Goal: Transaction & Acquisition: Purchase product/service

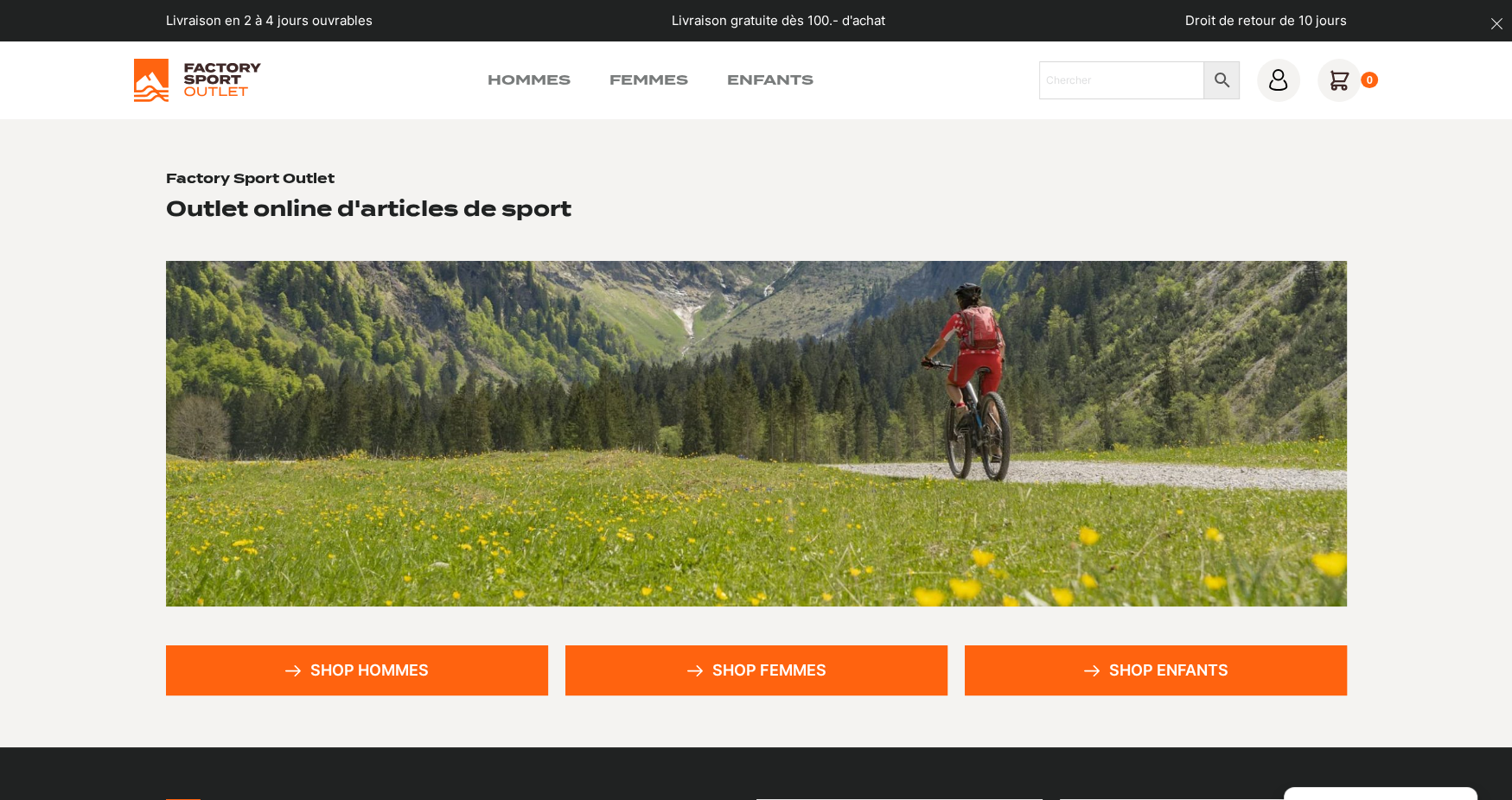
click at [367, 677] on link "Shop hommes" at bounding box center [356, 670] width 382 height 50
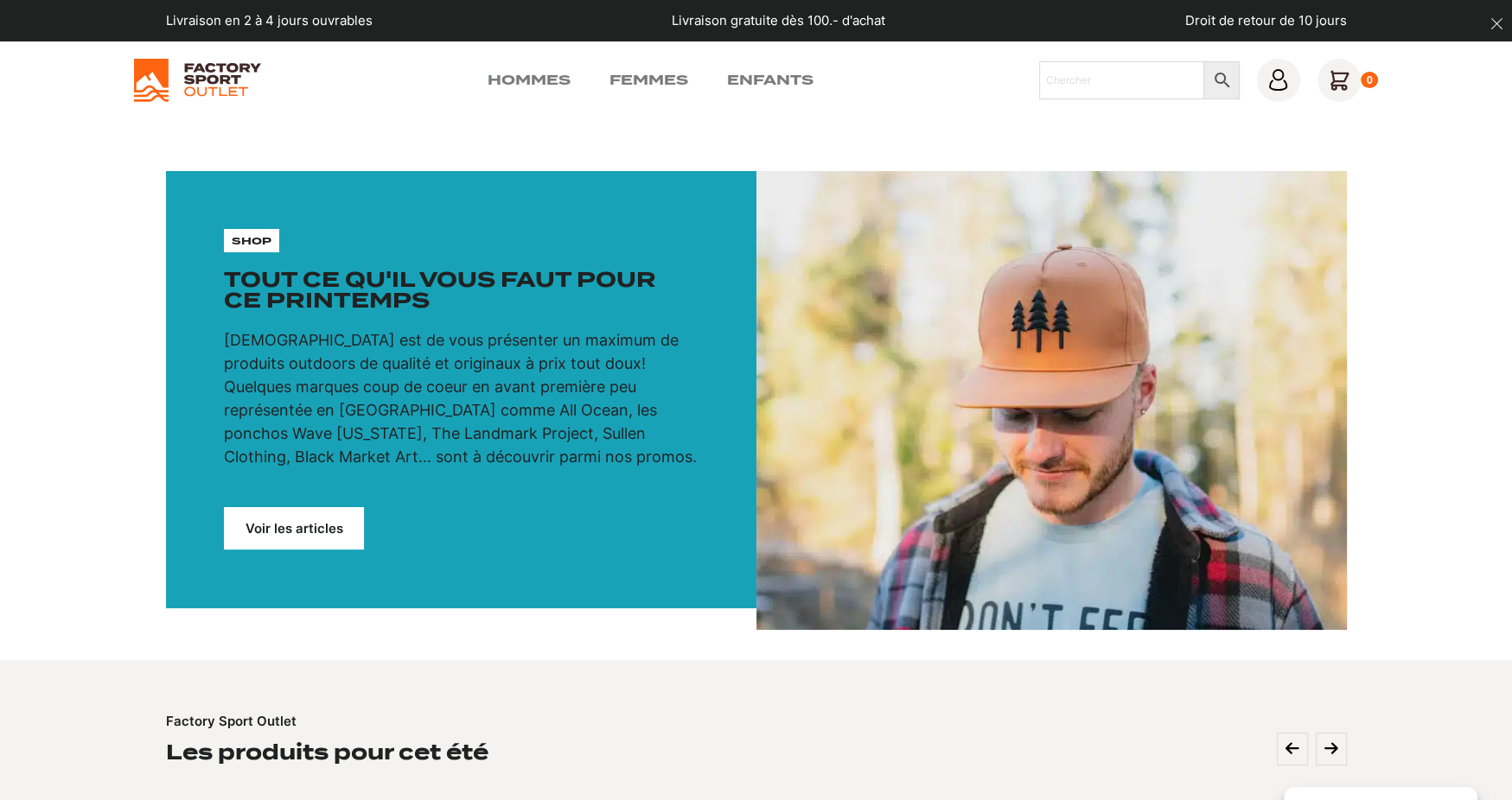
click at [319, 531] on link "Voir les articles" at bounding box center [293, 528] width 140 height 42
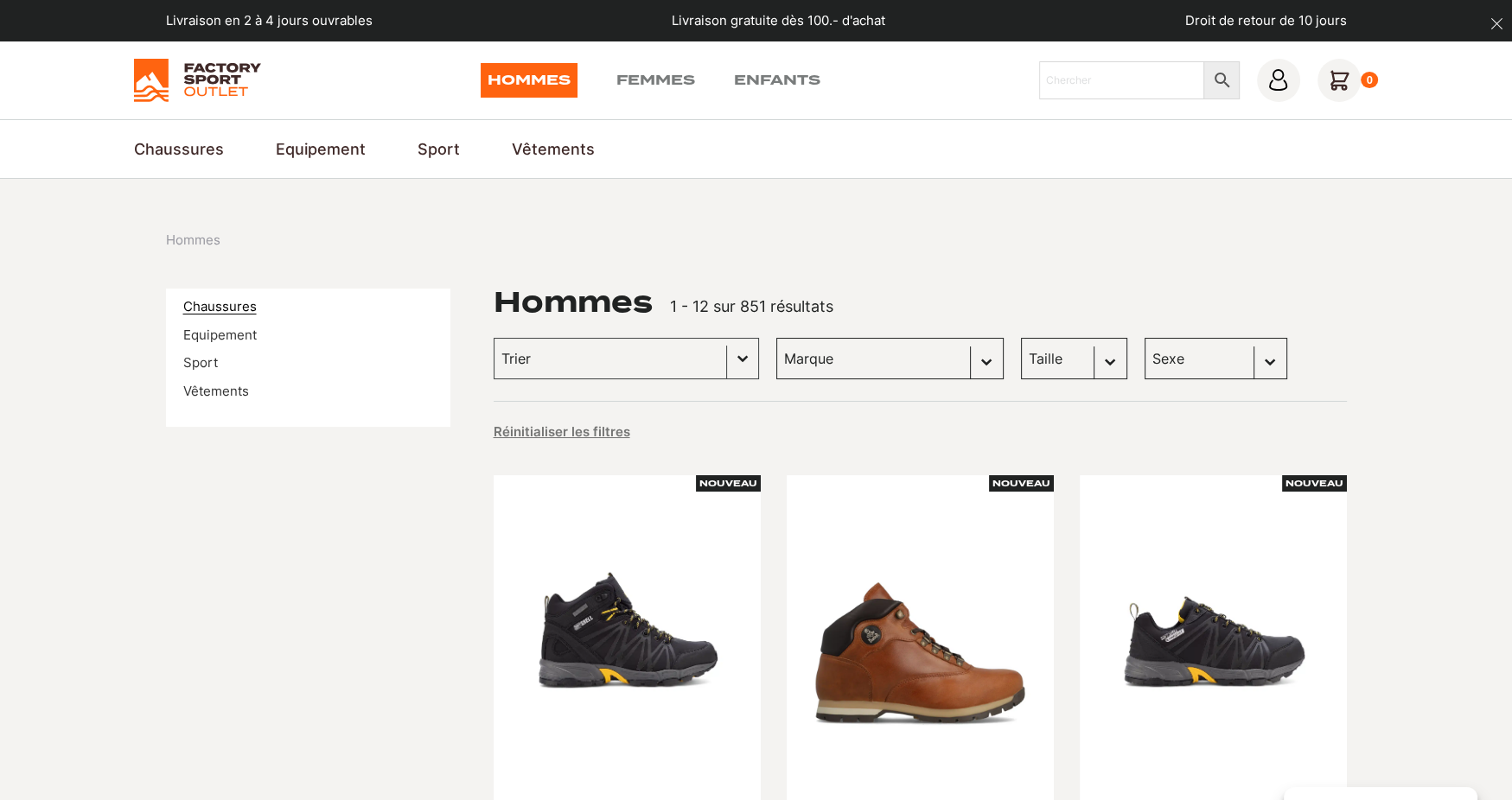
click at [237, 301] on link "Chaussures" at bounding box center [220, 306] width 73 height 17
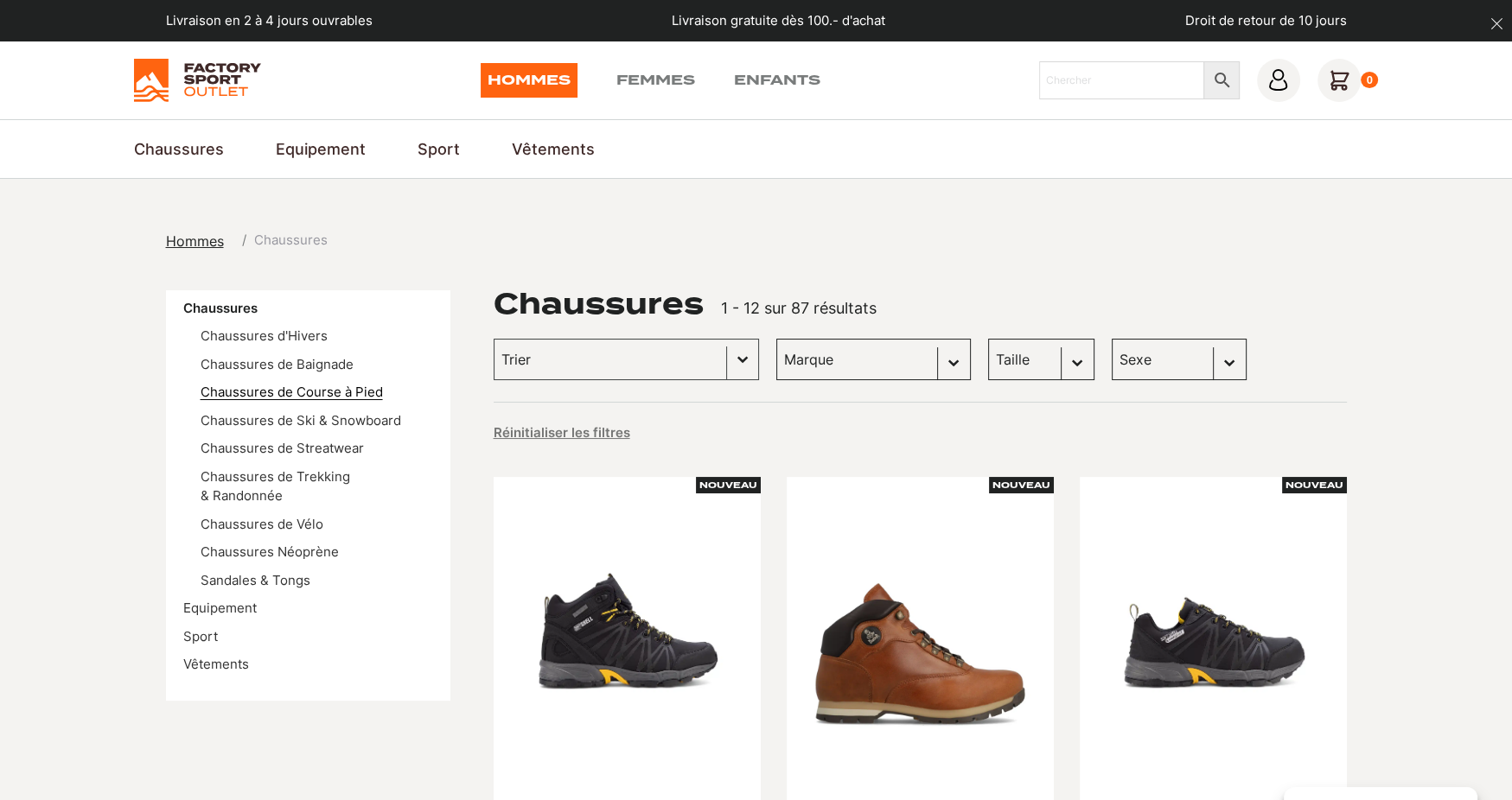
click at [309, 390] on link "Chaussures de Course à Pied" at bounding box center [292, 391] width 183 height 17
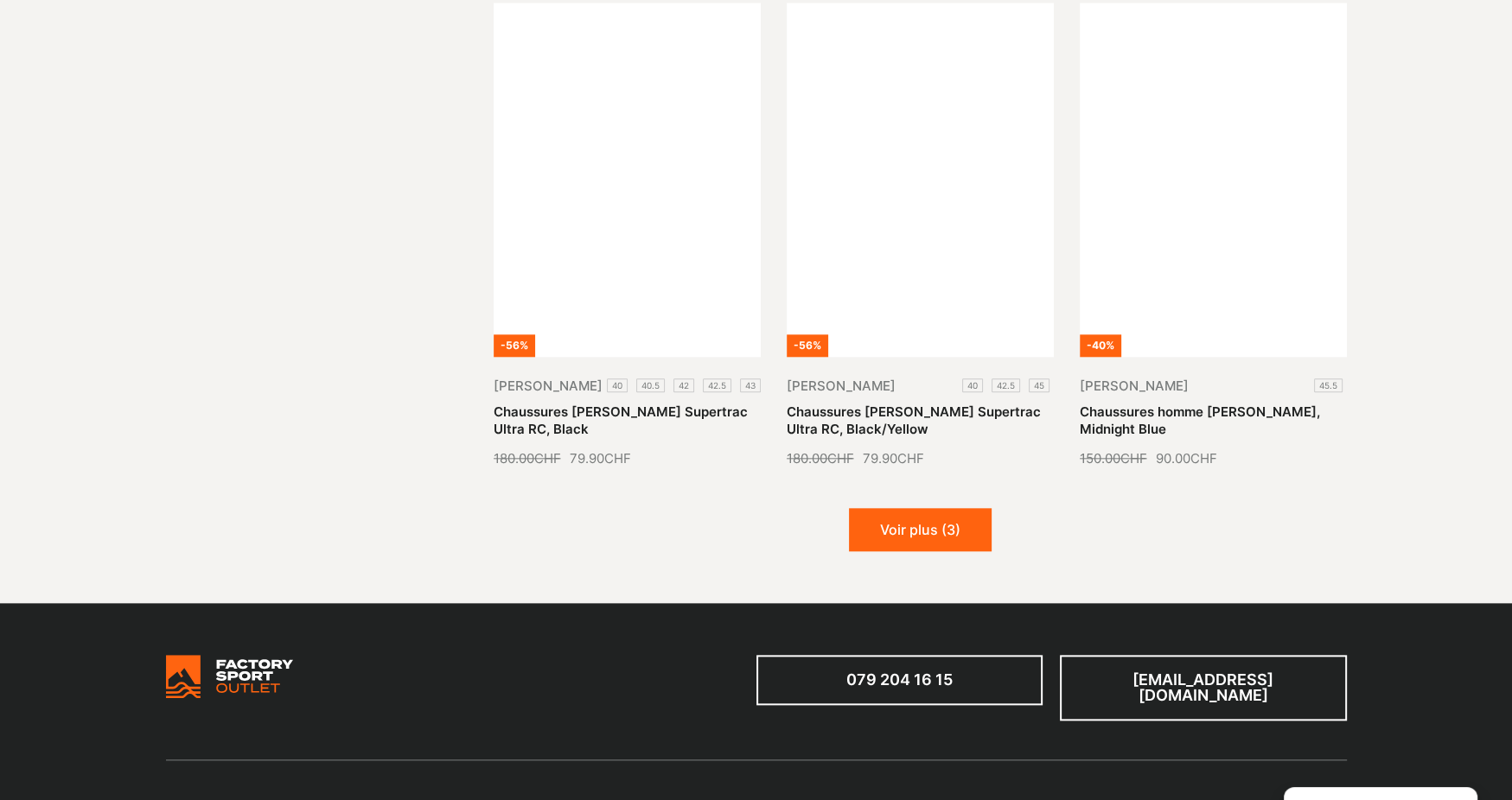
scroll to position [1988, 0]
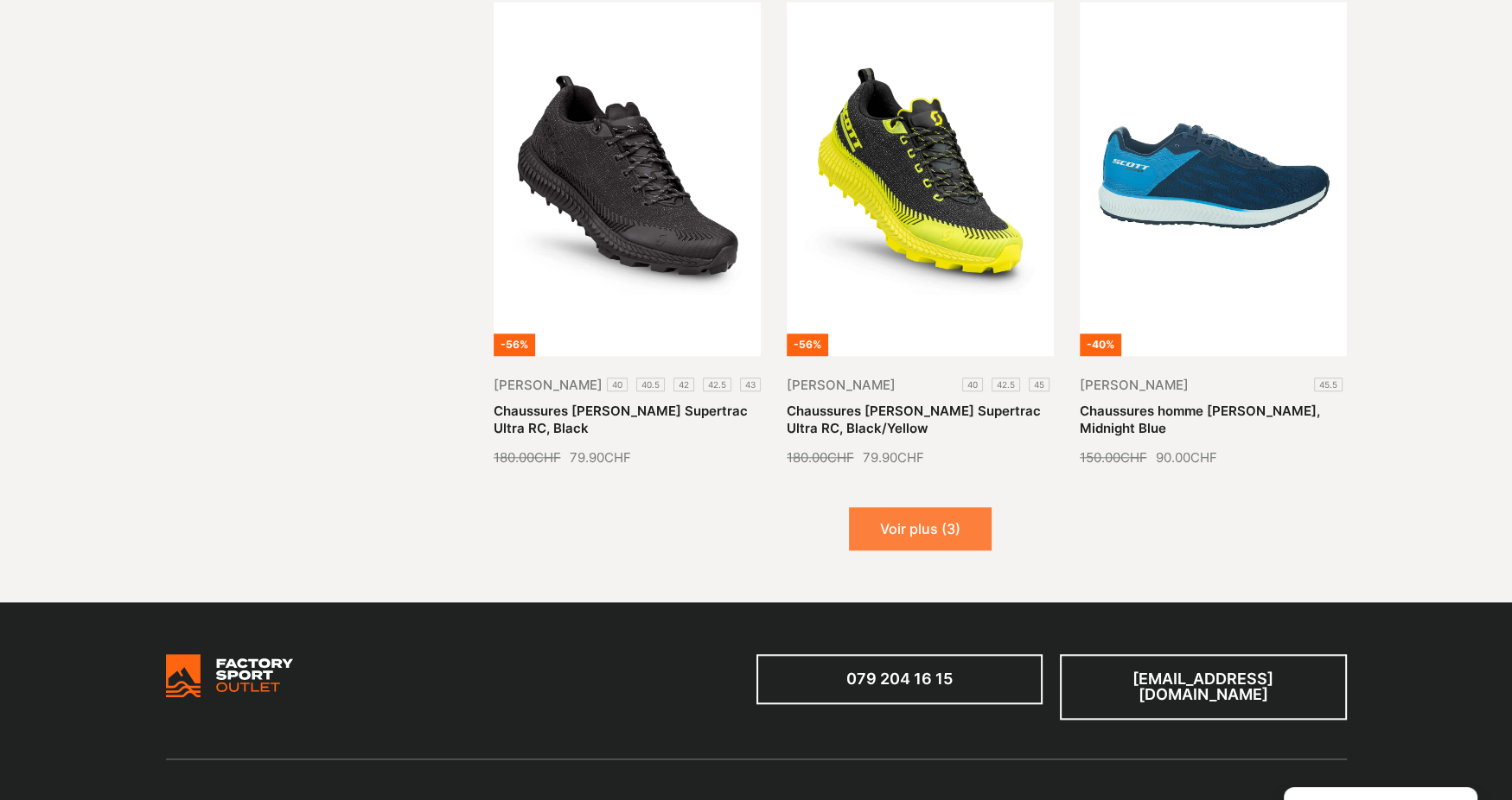
click at [961, 521] on button "Voir plus (3)" at bounding box center [920, 528] width 142 height 43
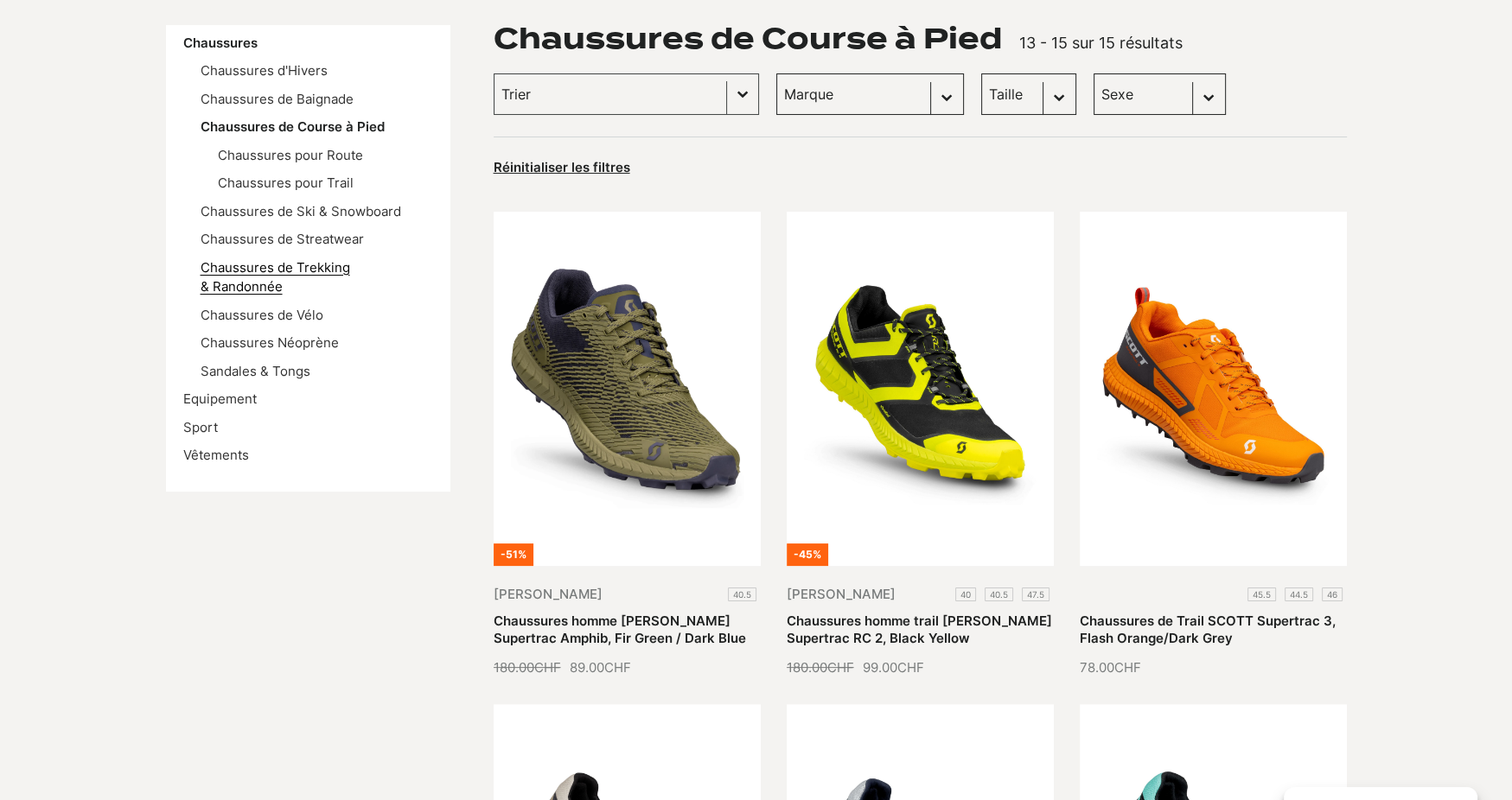
scroll to position [173, 0]
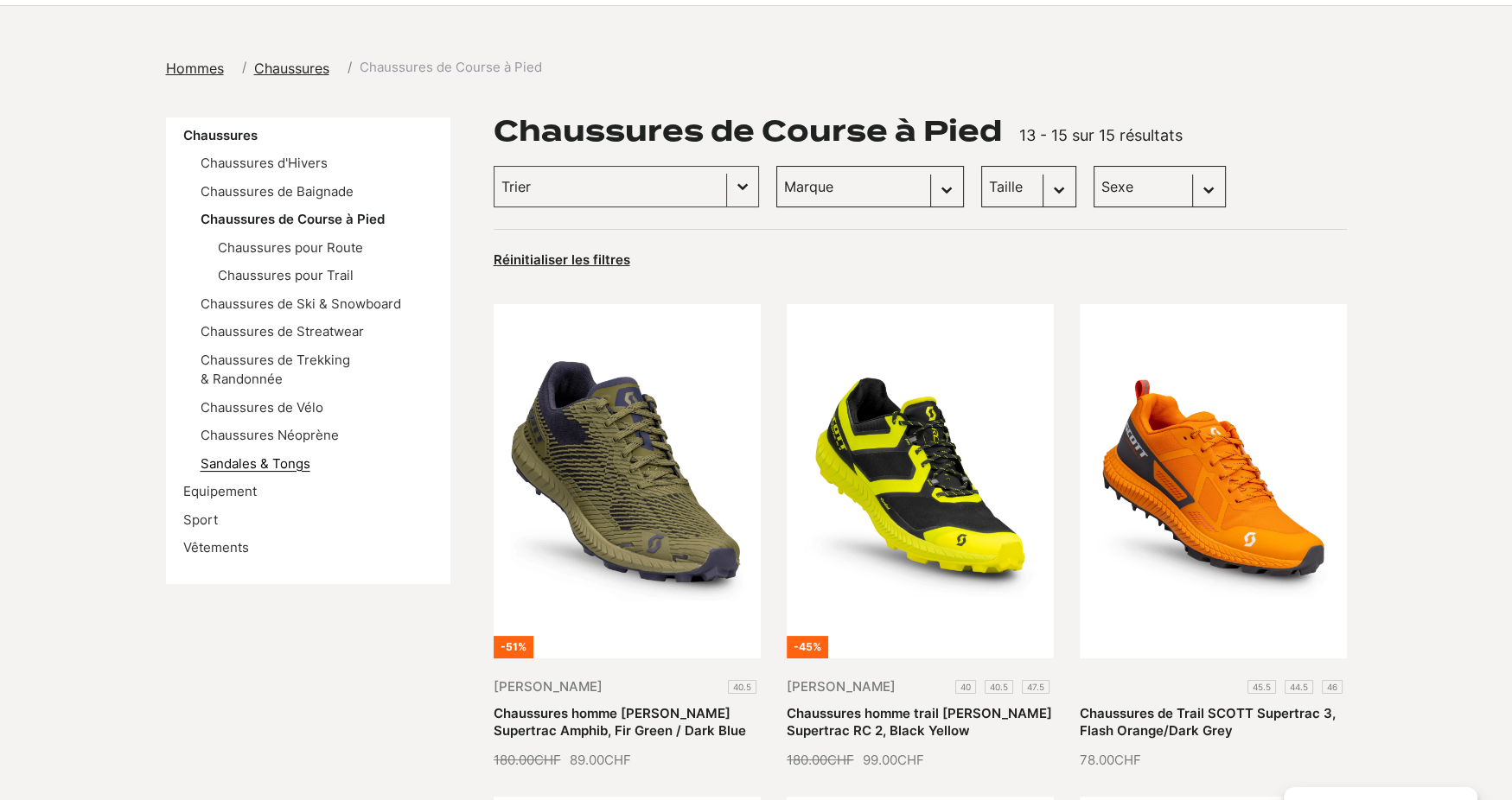
click at [279, 456] on link "Sandales & Tongs" at bounding box center [256, 464] width 110 height 17
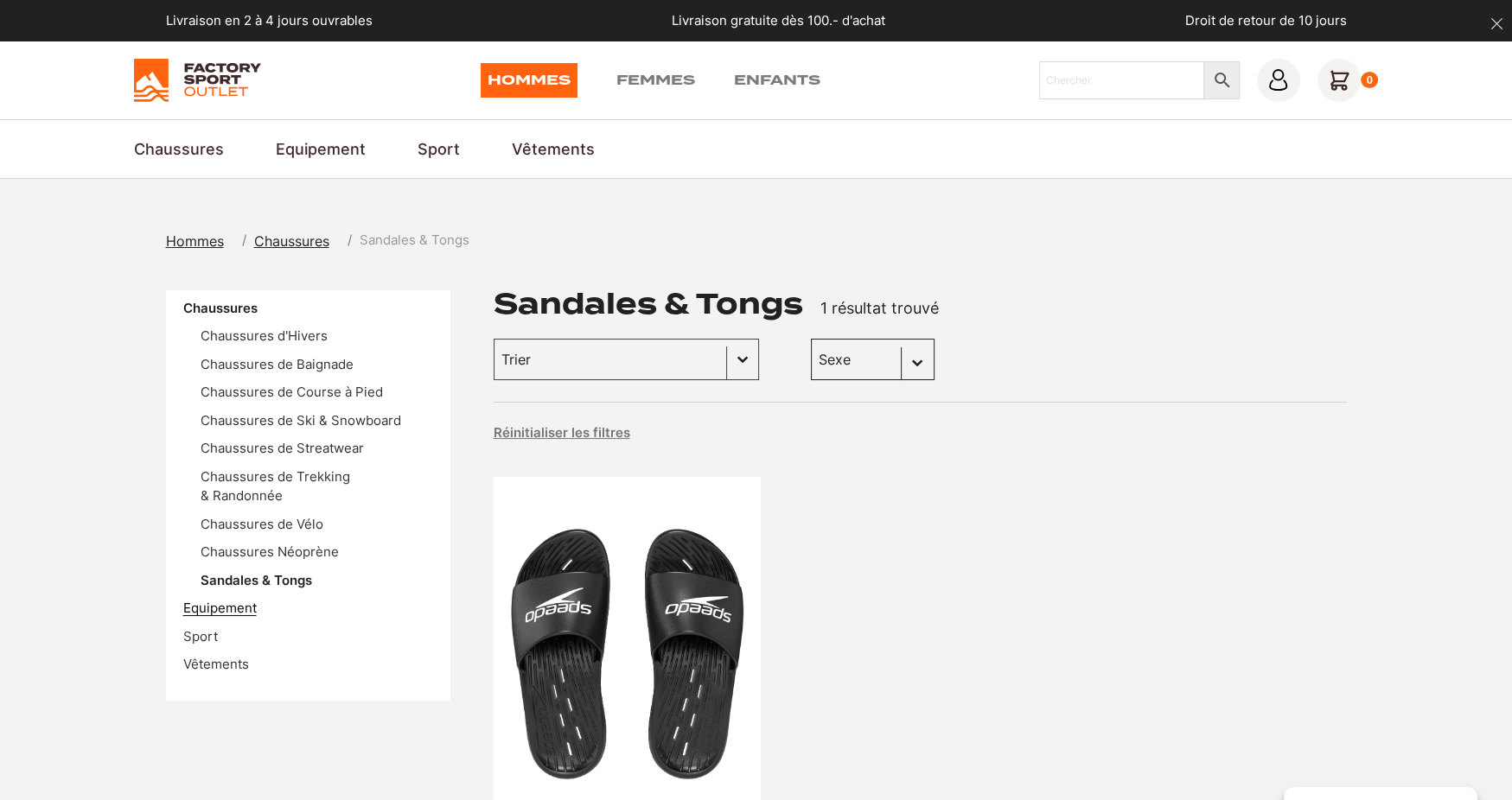
click at [241, 600] on link "Equipement" at bounding box center [220, 608] width 73 height 17
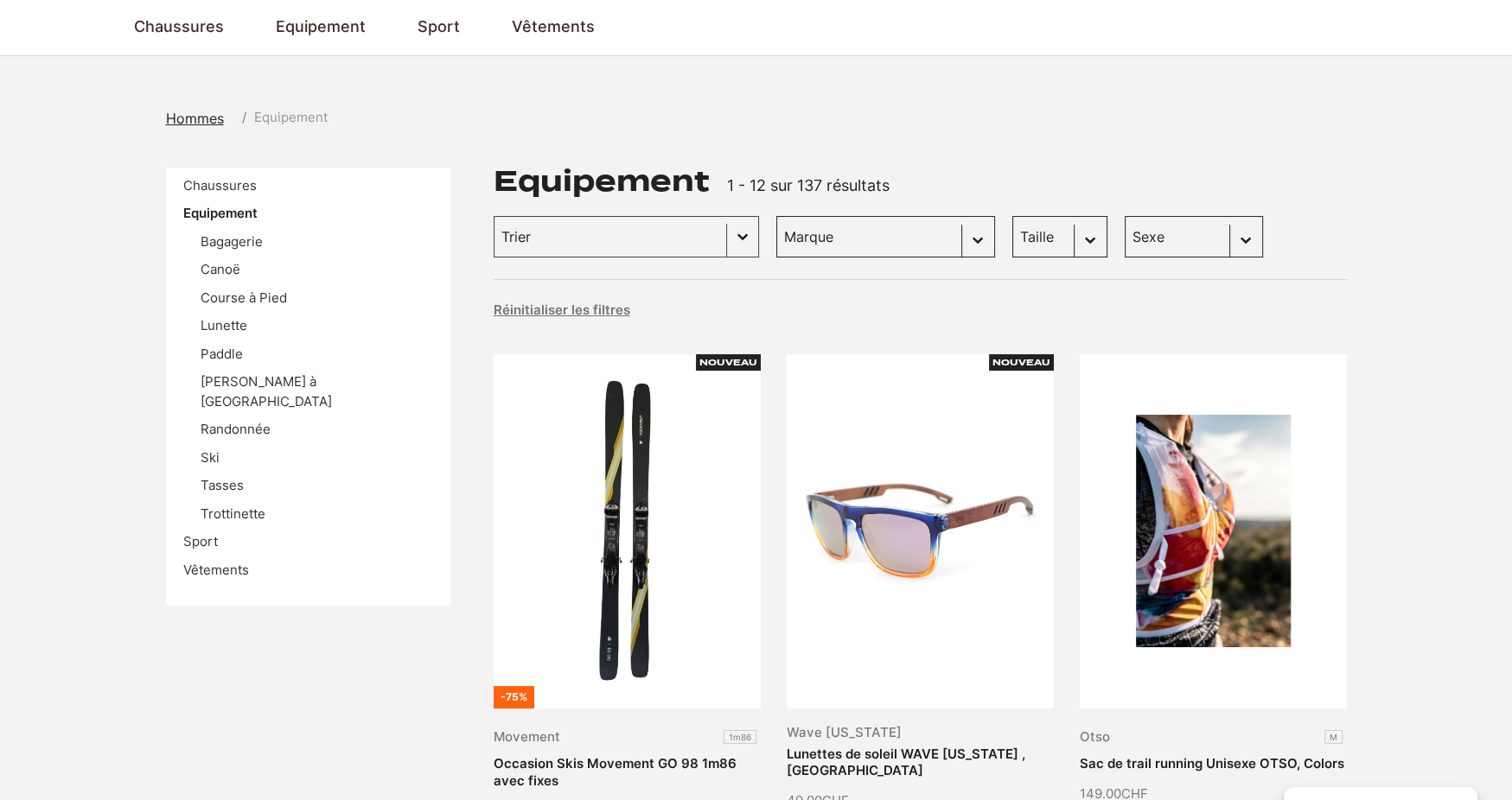
scroll to position [259, 0]
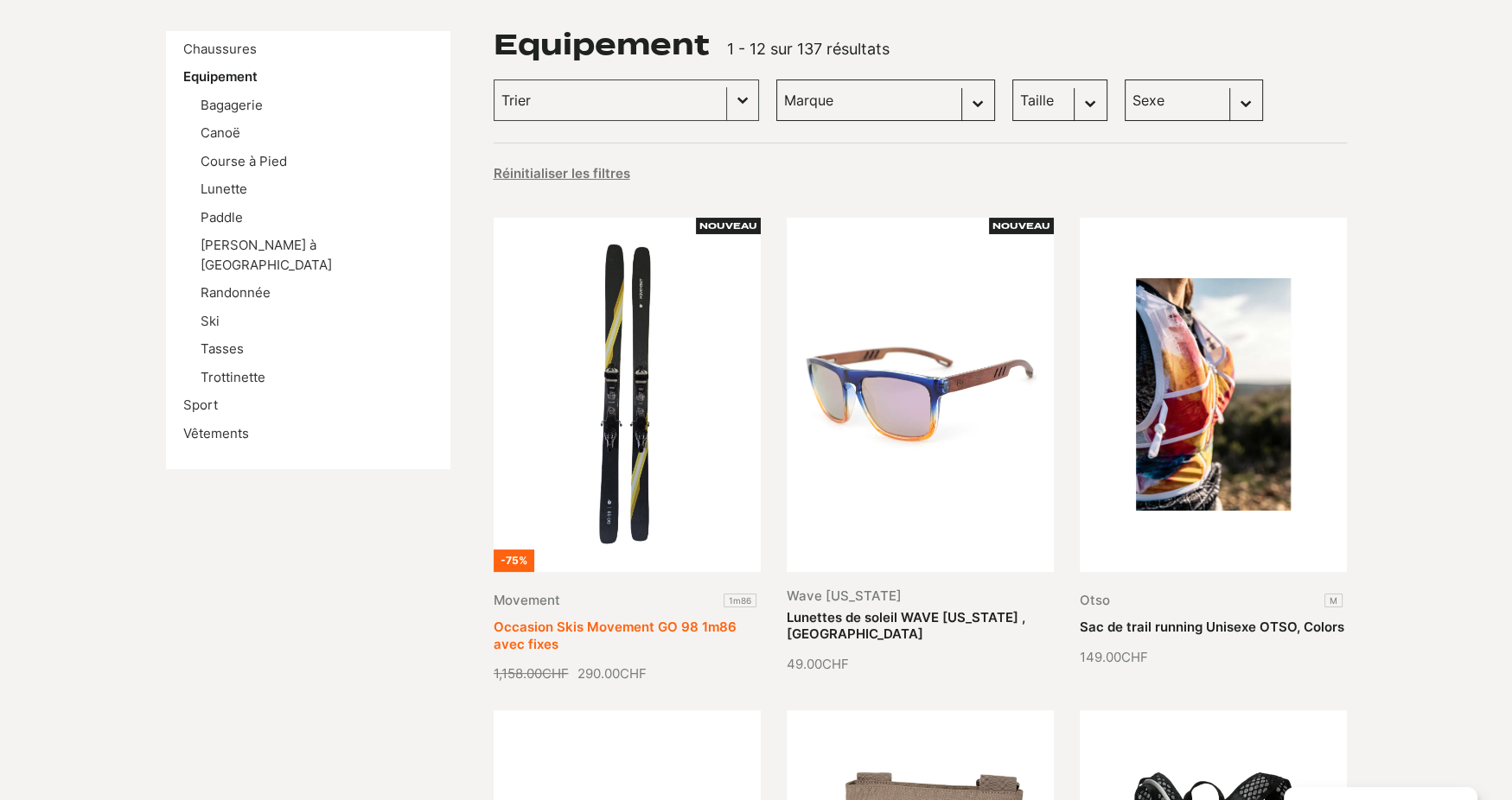
click at [624, 619] on link "Occasion Skis Movement GO 98 1m86 avec fixes" at bounding box center [615, 636] width 243 height 34
click at [621, 619] on link "Occasion Skis Movement GO 98 1m86 avec fixes" at bounding box center [615, 636] width 243 height 34
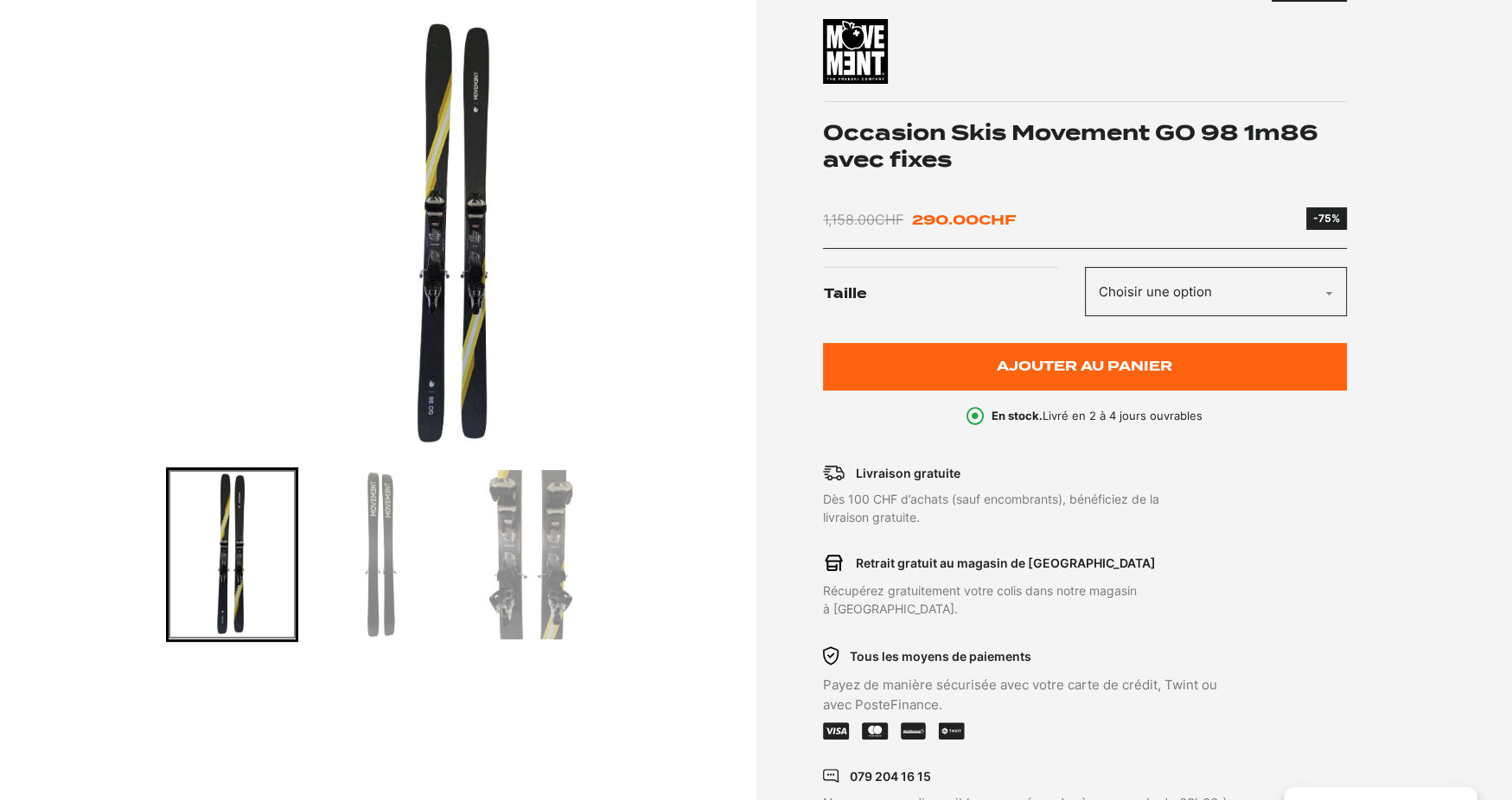
scroll to position [259, 0]
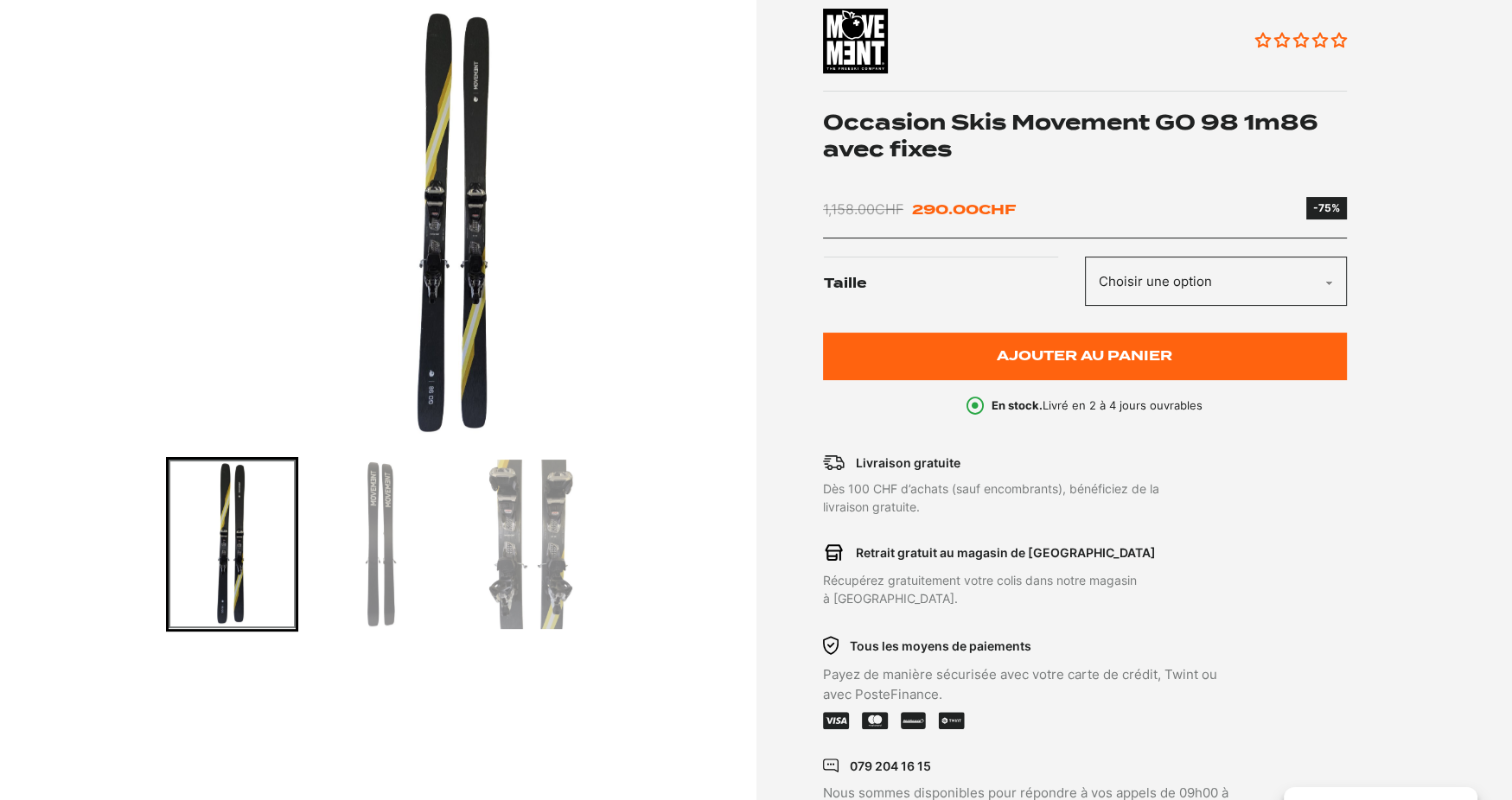
click at [387, 575] on img "Go to slide 2" at bounding box center [381, 544] width 127 height 169
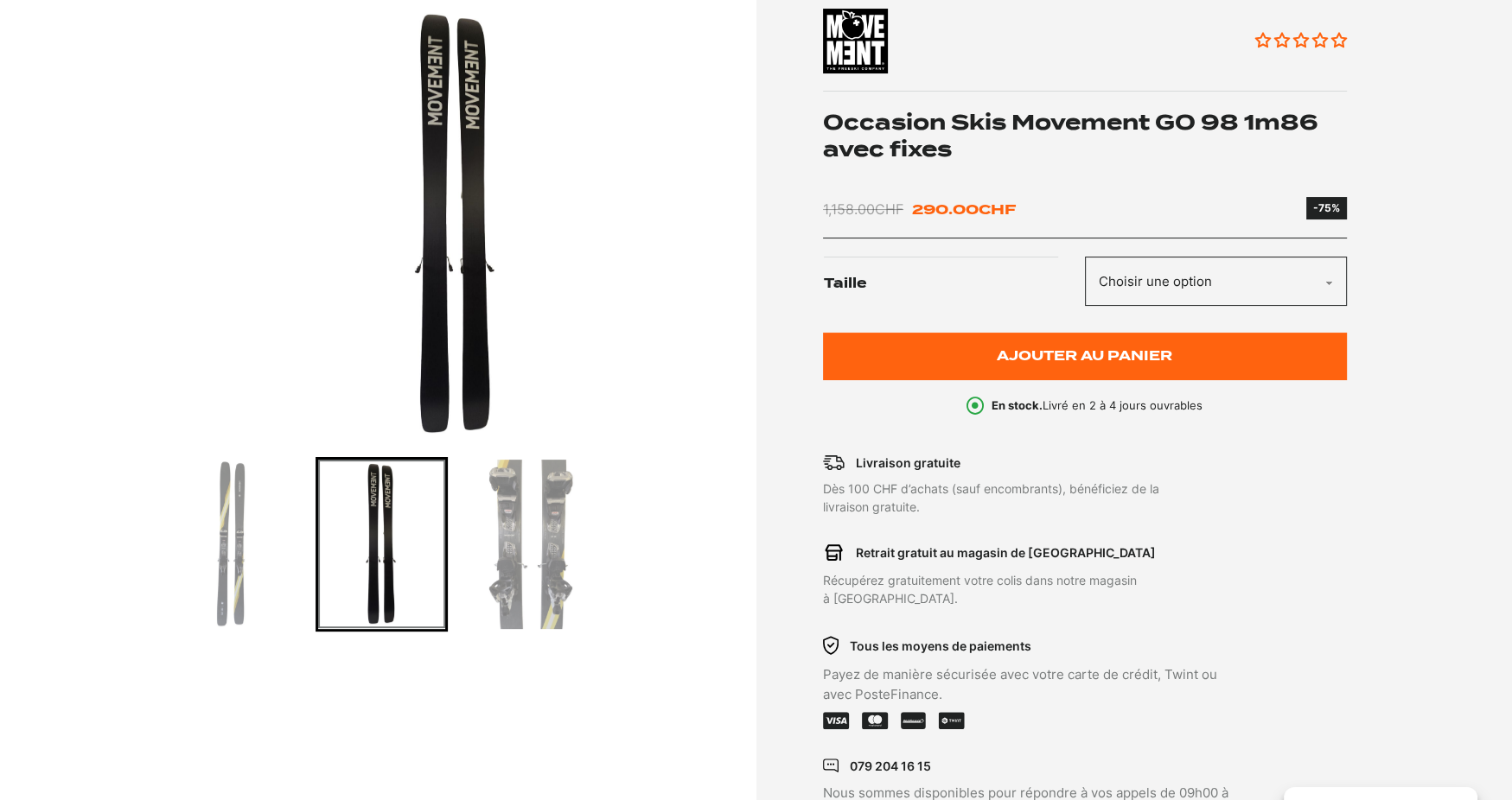
click at [535, 562] on img "Go to slide 3" at bounding box center [530, 544] width 127 height 169
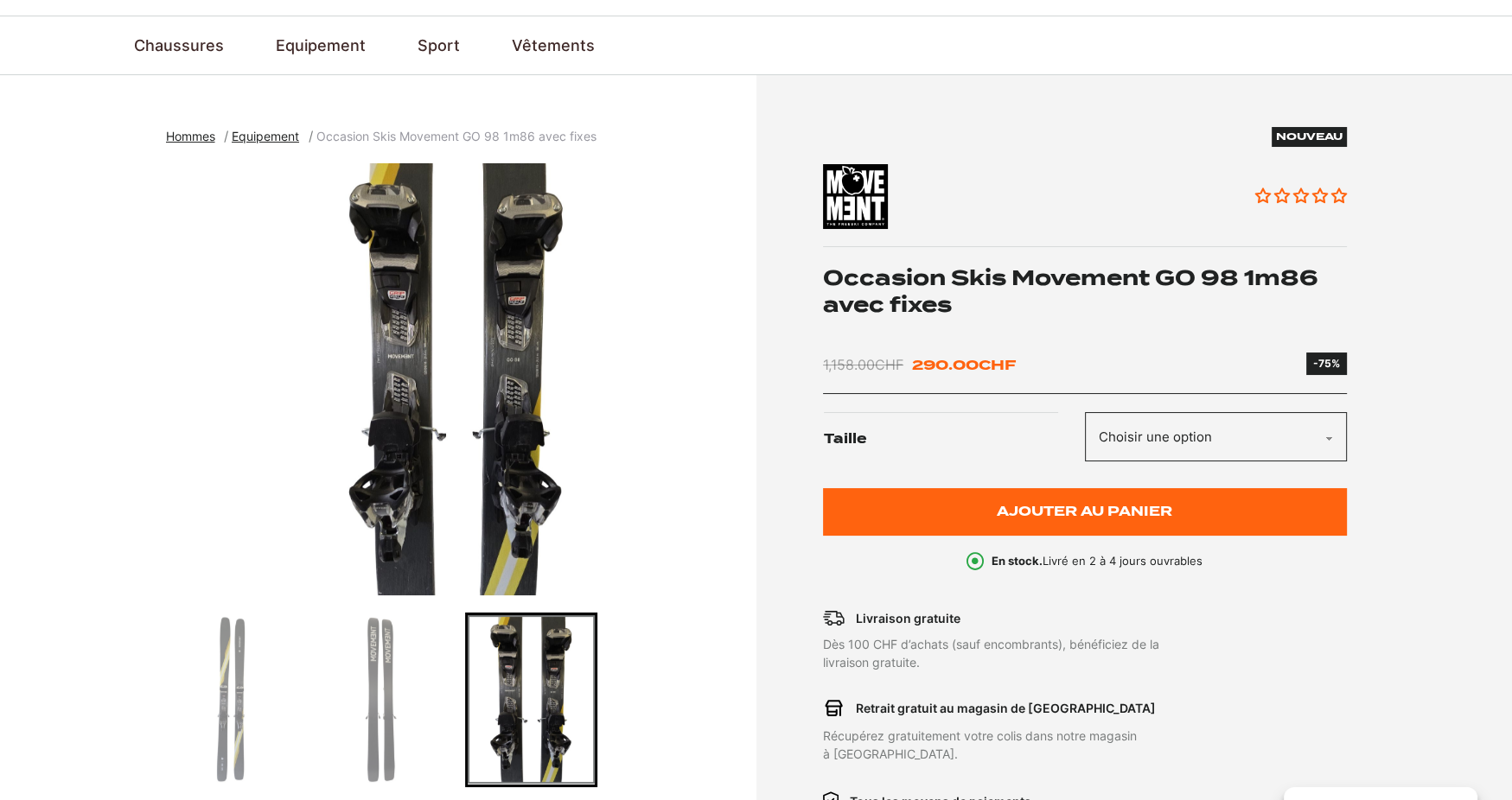
scroll to position [0, 0]
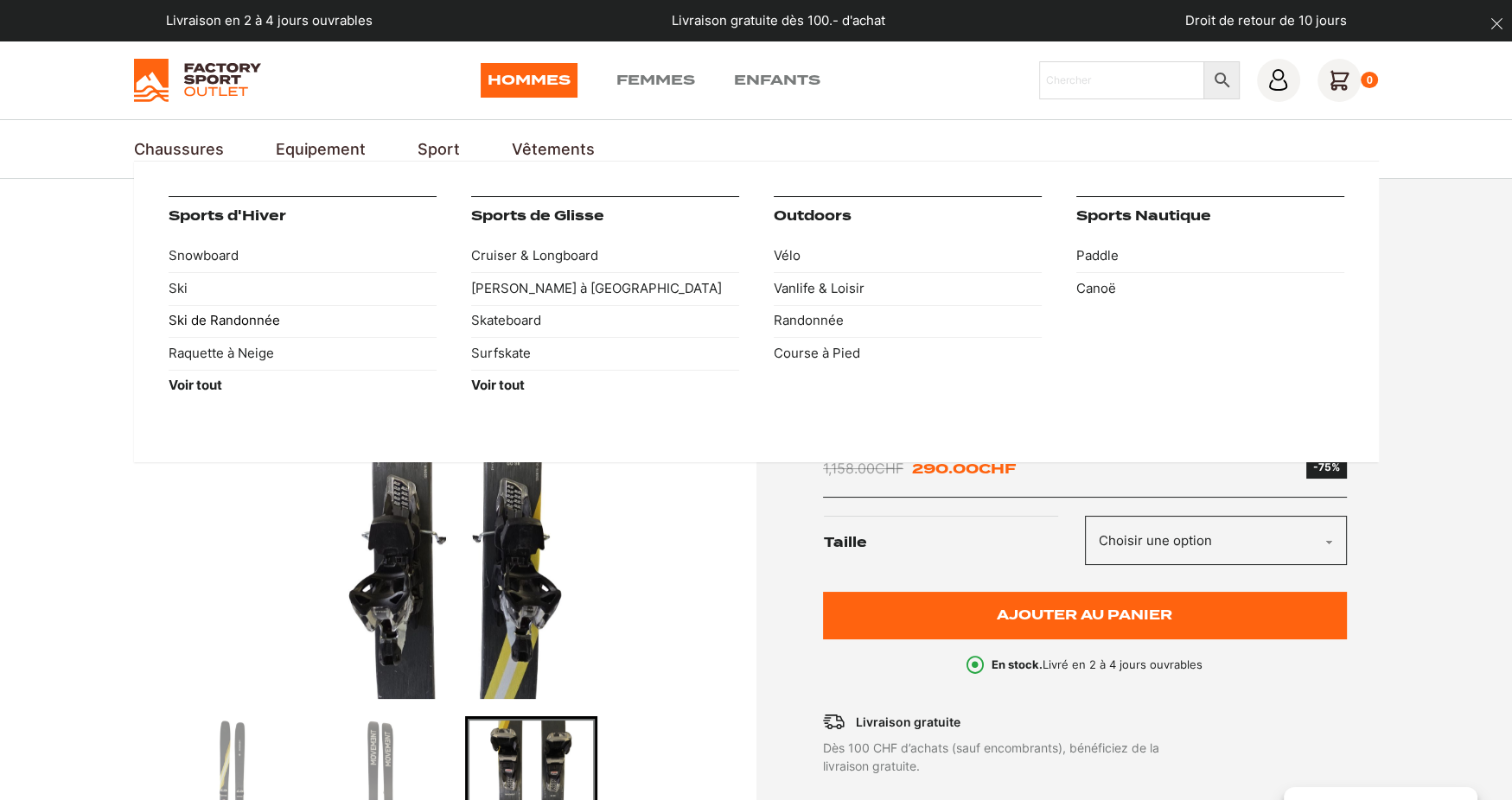
click at [188, 313] on link "Ski de Randonnée" at bounding box center [302, 321] width 268 height 33
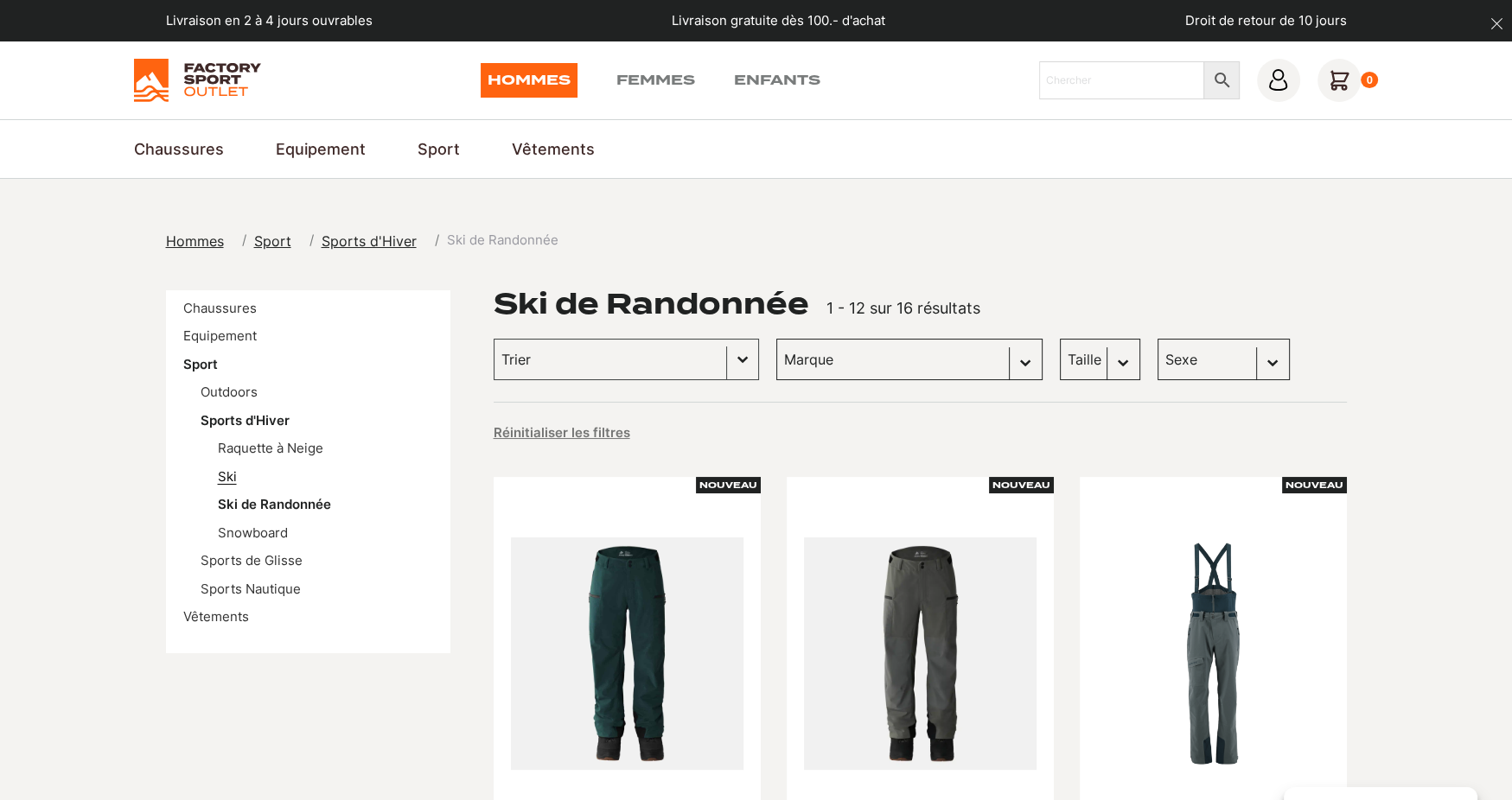
click at [230, 469] on link "Ski" at bounding box center [227, 476] width 19 height 17
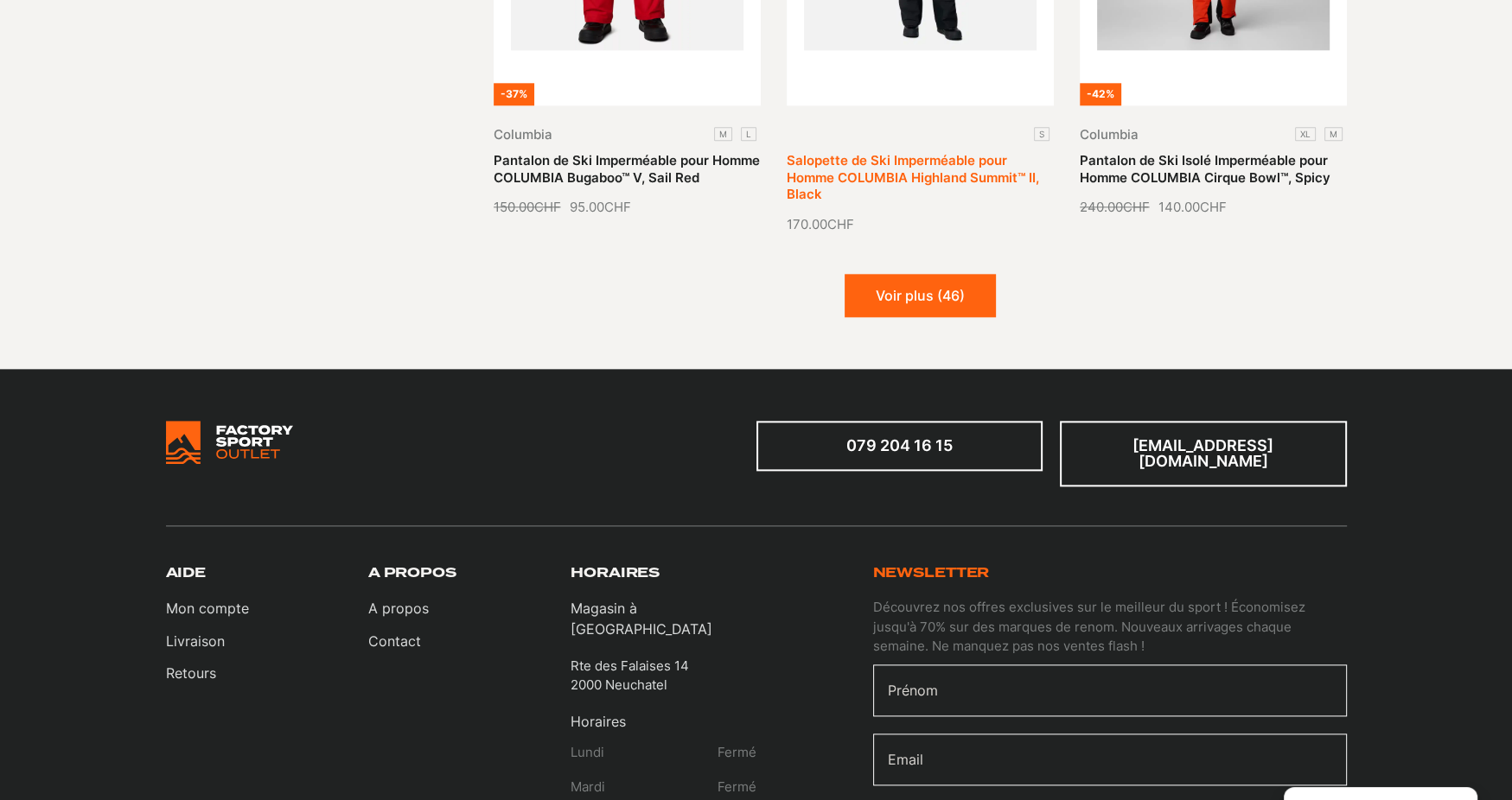
scroll to position [2247, 0]
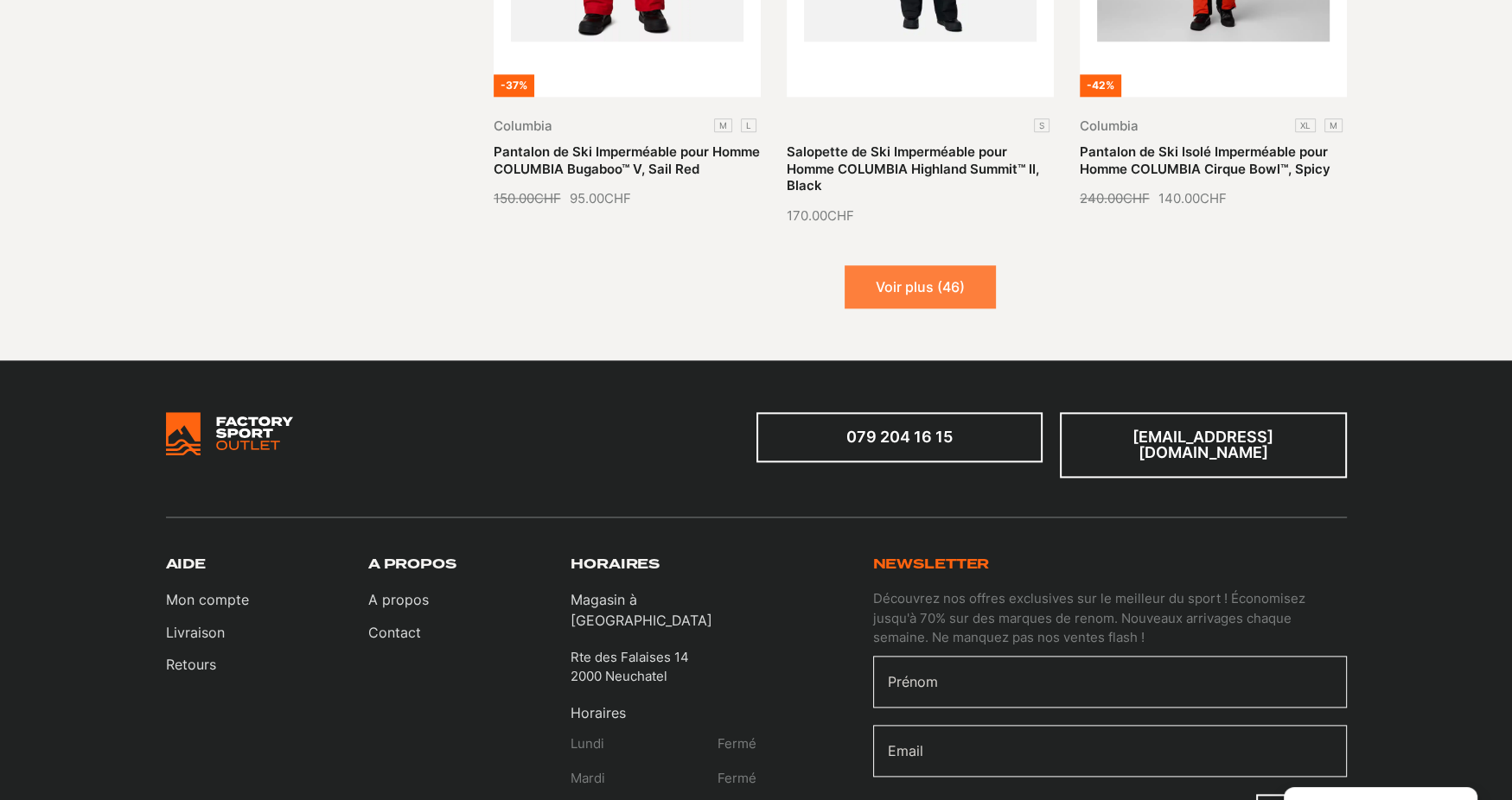
click at [958, 266] on button "Voir plus (46)" at bounding box center [920, 286] width 151 height 43
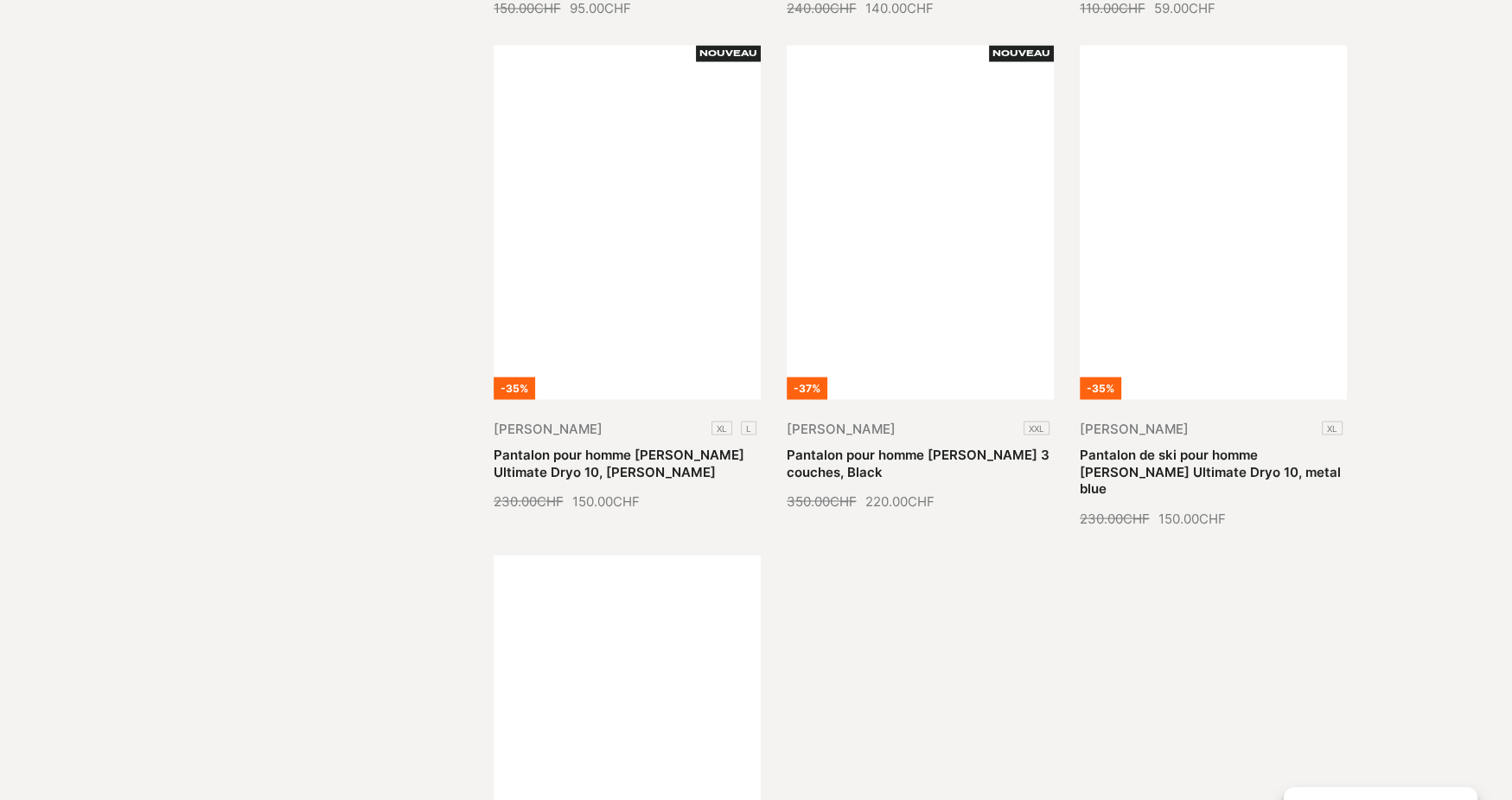
scroll to position [4062, 0]
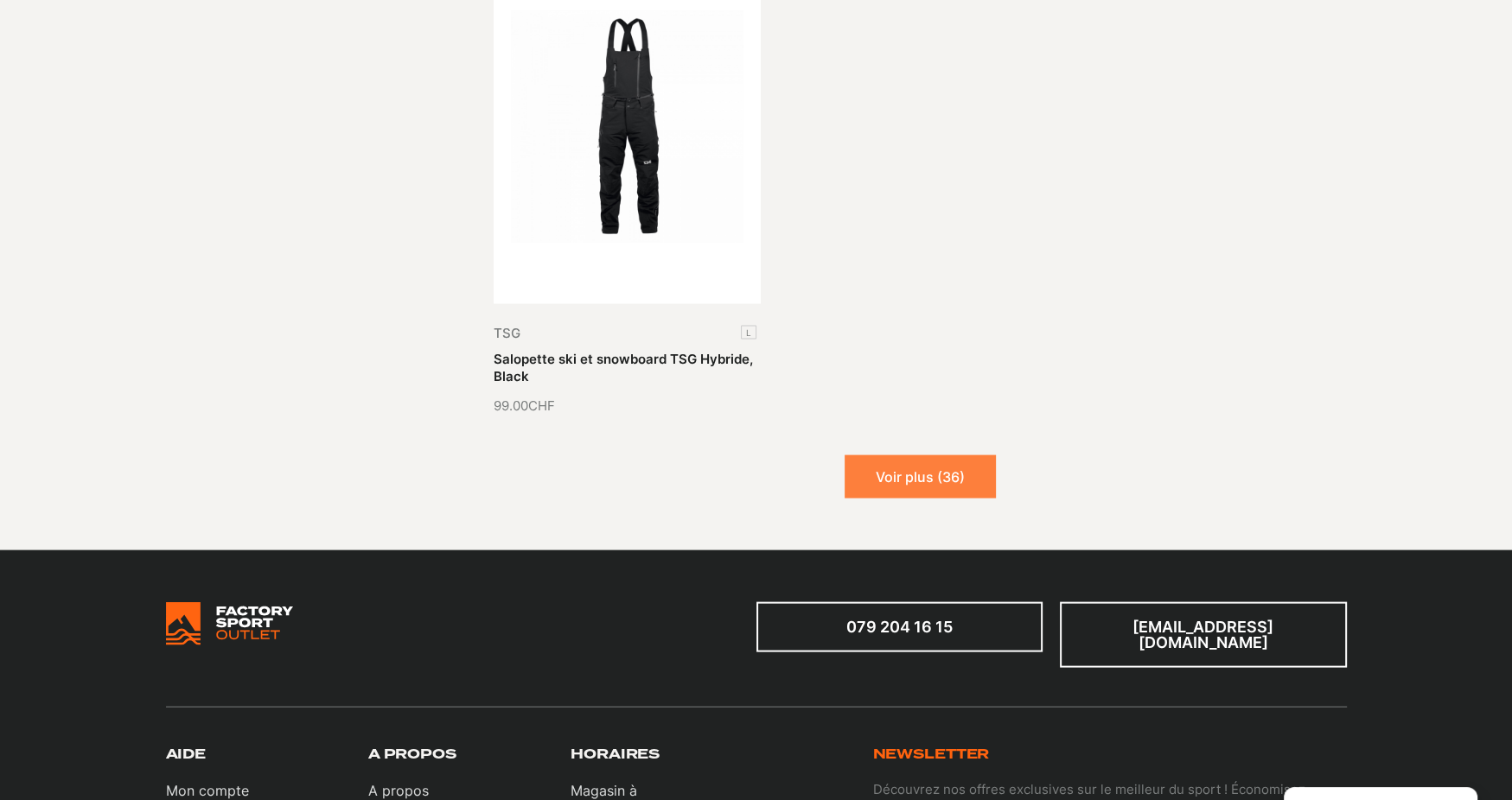
click at [903, 456] on button "Voir plus (36)" at bounding box center [920, 477] width 151 height 43
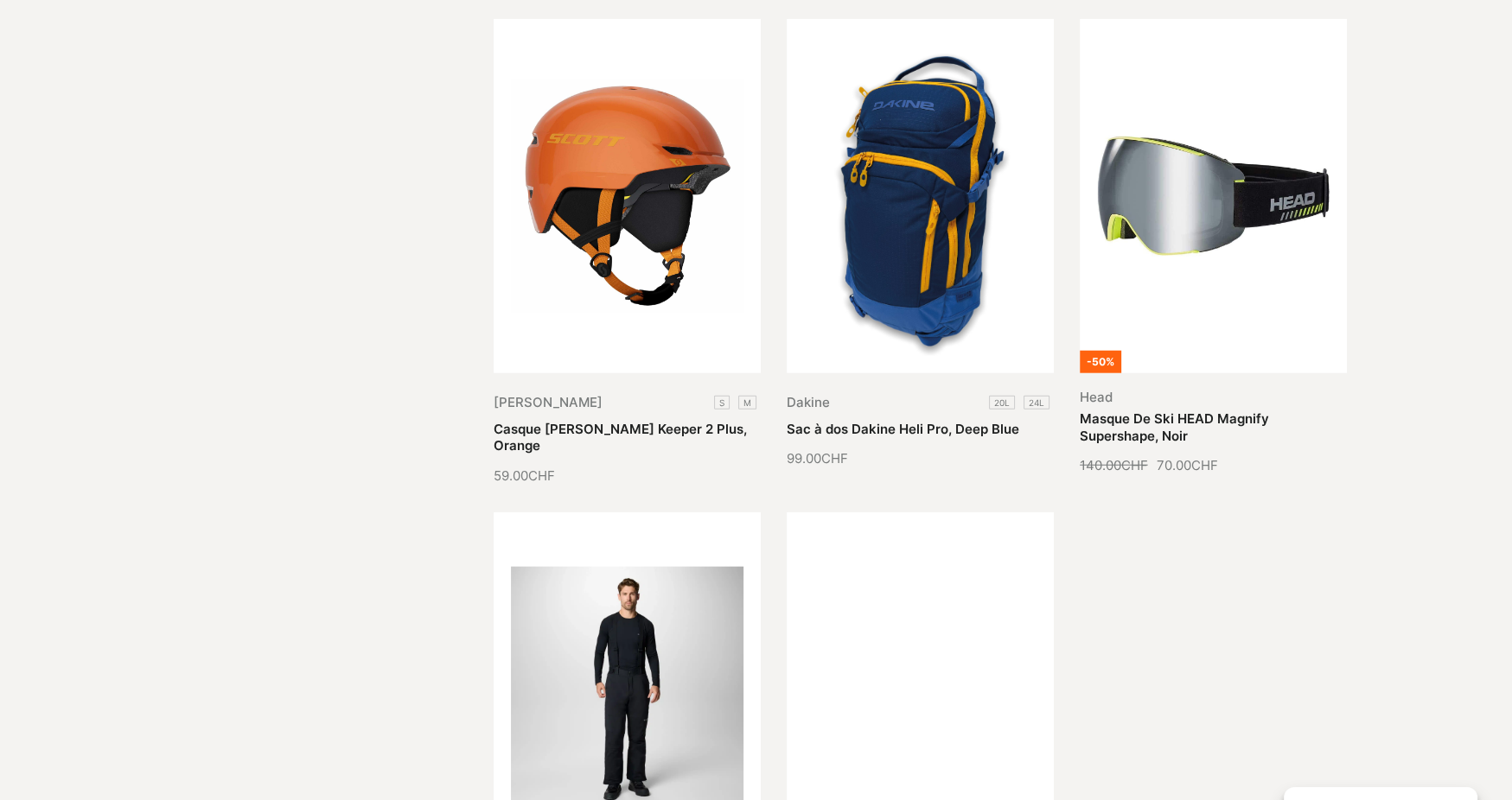
scroll to position [5359, 0]
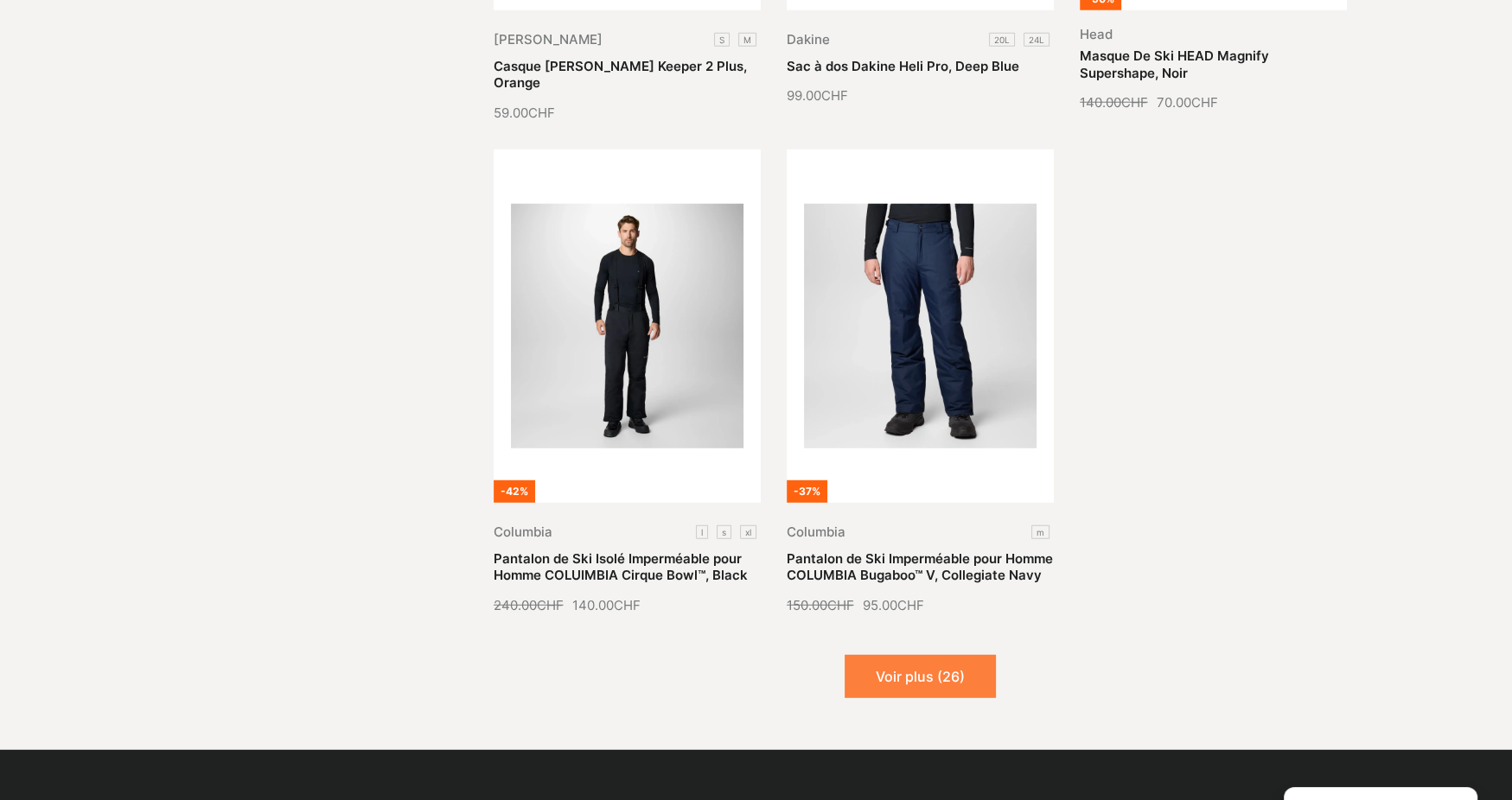
click at [952, 655] on button "Voir plus (26)" at bounding box center [920, 676] width 151 height 43
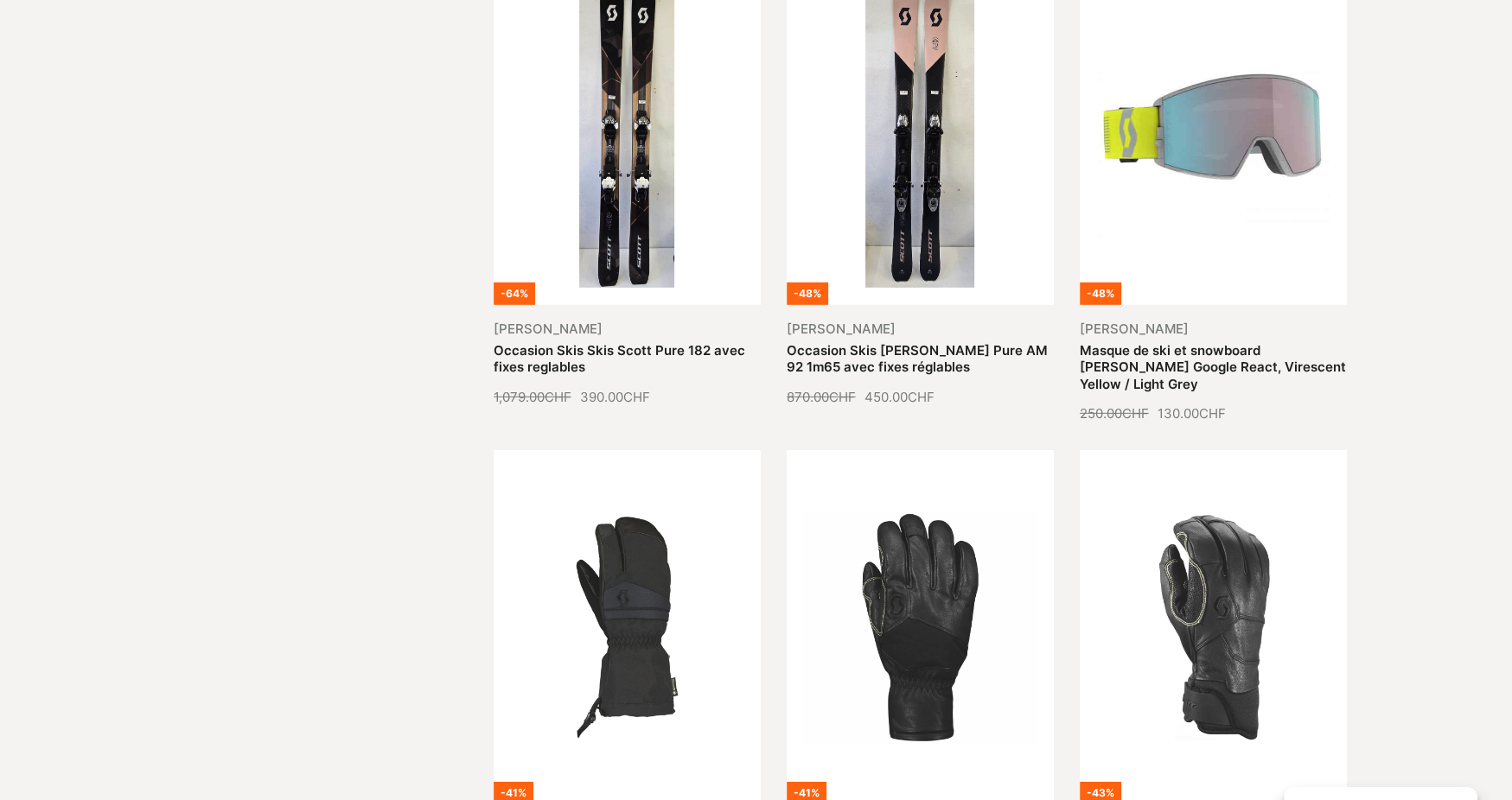
scroll to position [6828, 0]
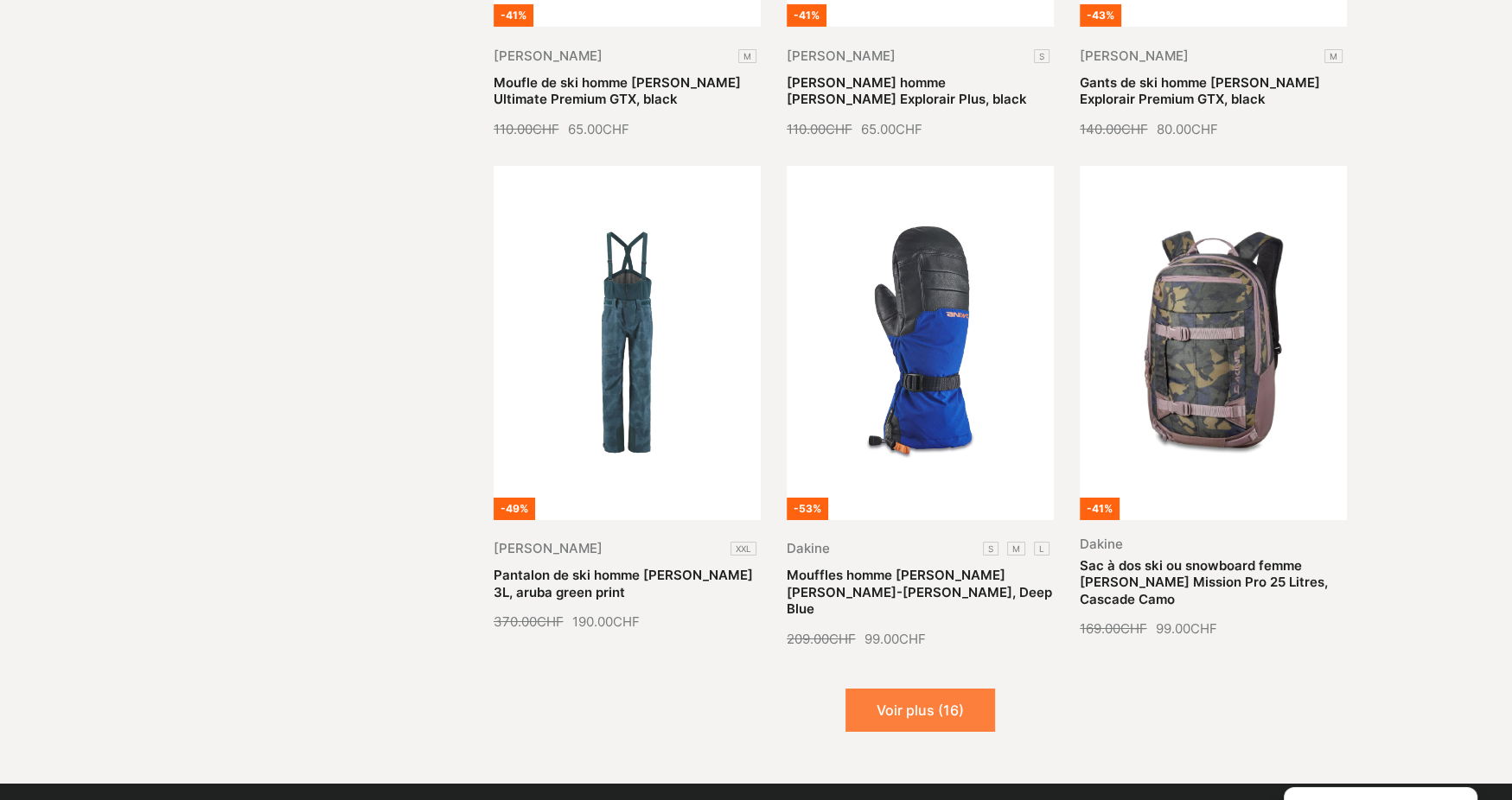
click at [951, 689] on button "Voir plus (16)" at bounding box center [920, 710] width 149 height 43
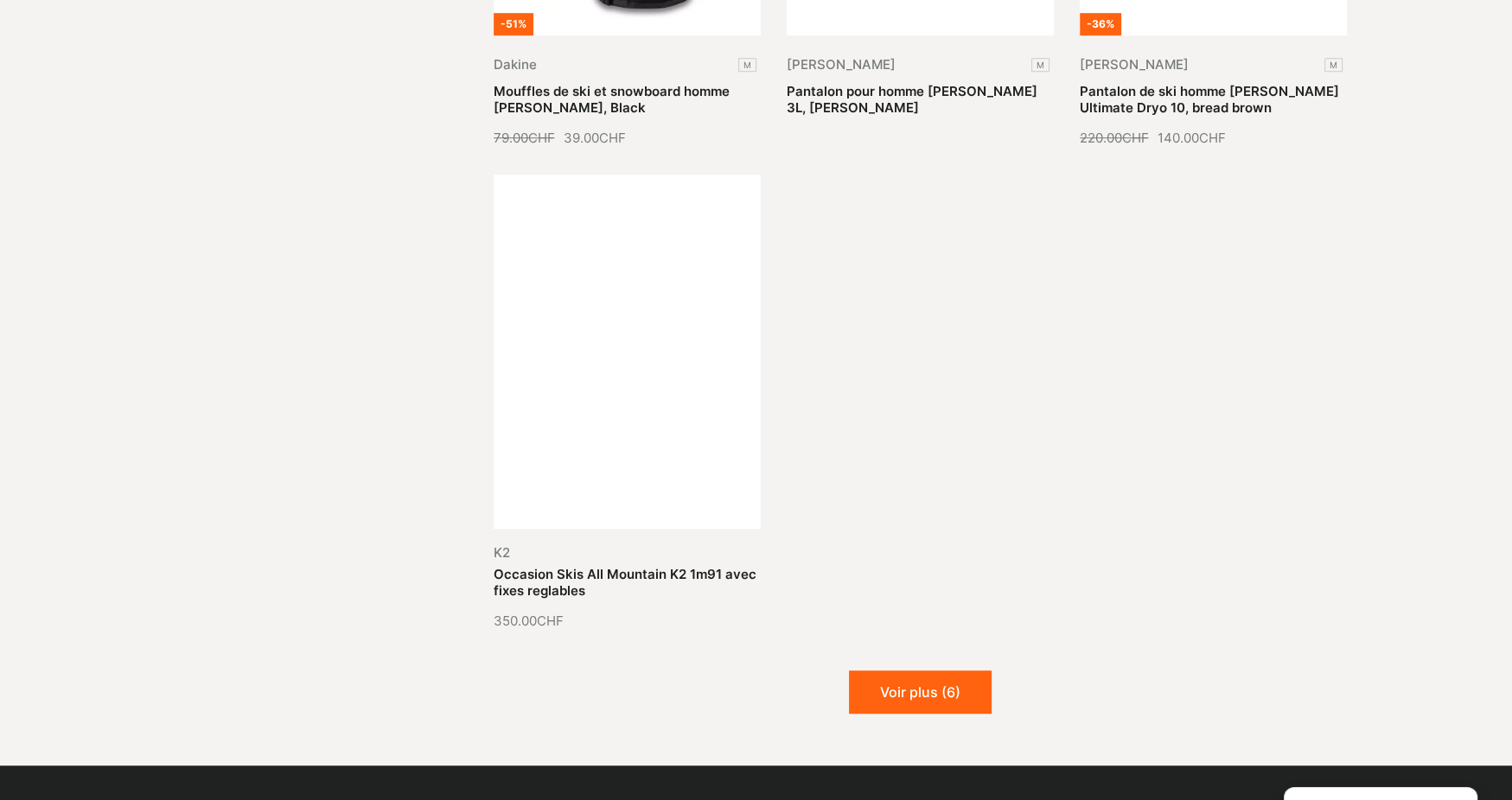
scroll to position [8816, 0]
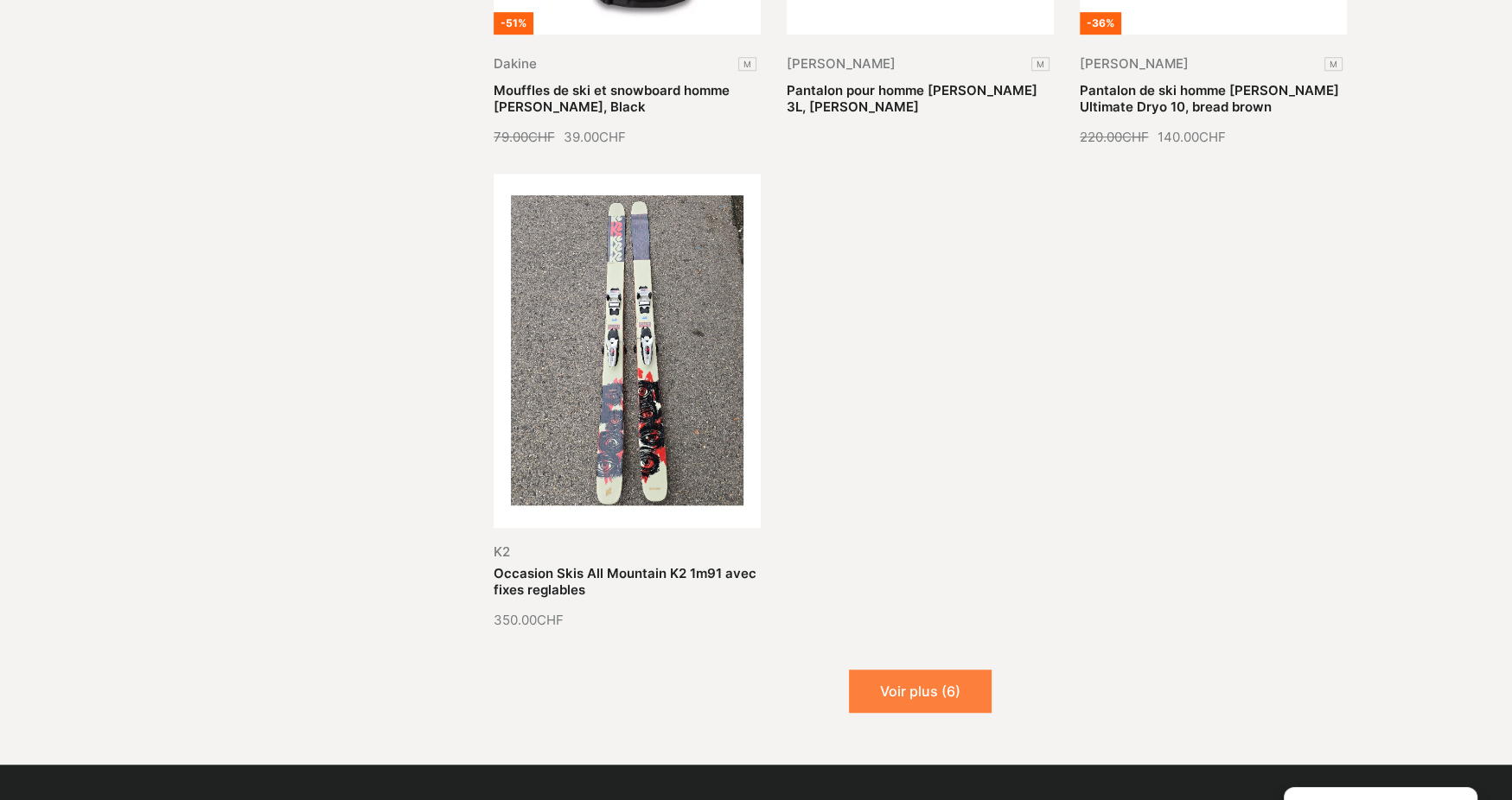
click at [916, 670] on button "Voir plus (6)" at bounding box center [920, 691] width 142 height 43
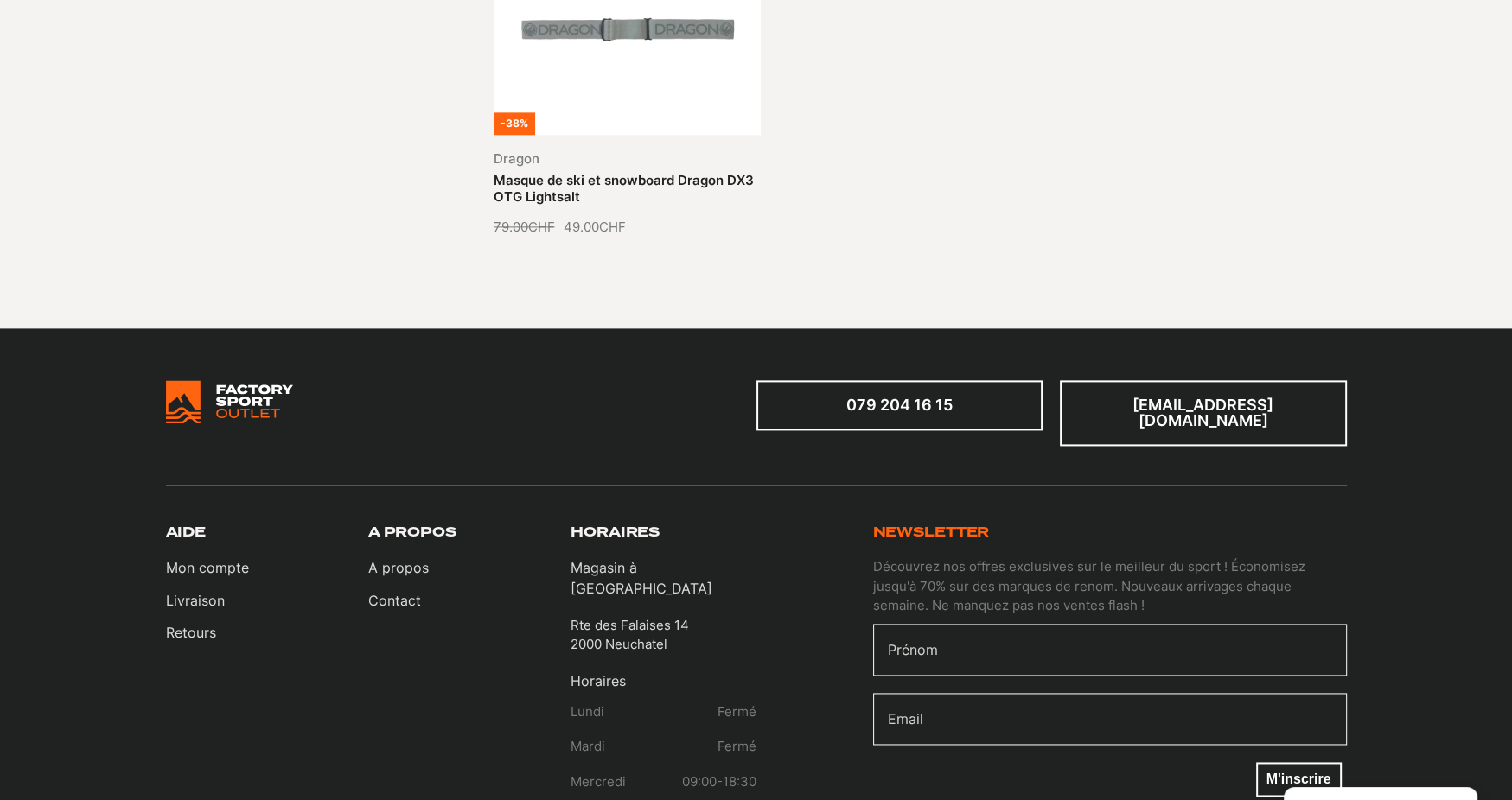
scroll to position [10199, 0]
